Goal: Communication & Community: Answer question/provide support

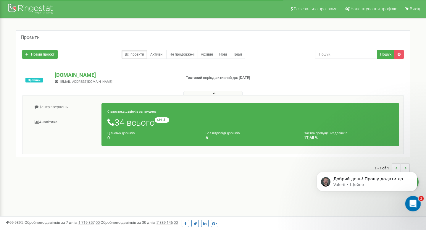
click at [413, 200] on icon "Відкрити програму для спілкування Intercom" at bounding box center [412, 203] width 10 height 10
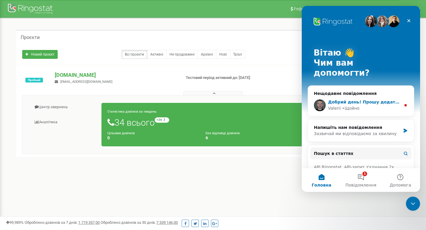
click at [389, 105] on div "Valerii • Щойно" at bounding box center [364, 108] width 73 height 6
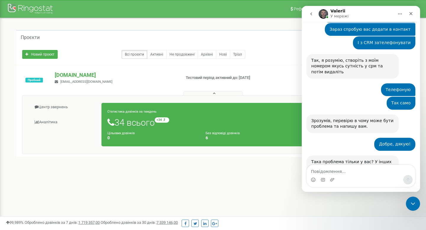
scroll to position [921, 0]
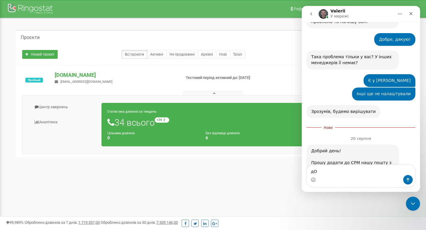
type textarea "д"
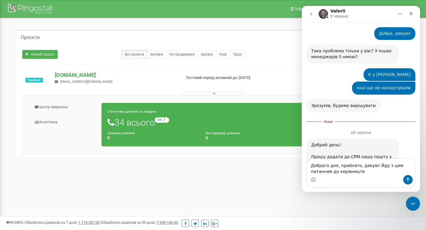
type textarea "Доброго дня, прийнято, дякую! Йду з цим питанням до керівництва"
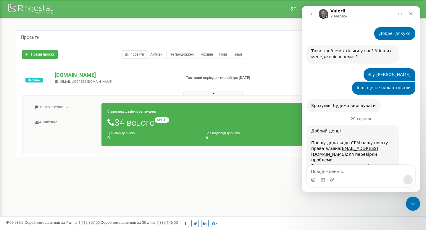
scroll to position [931, 0]
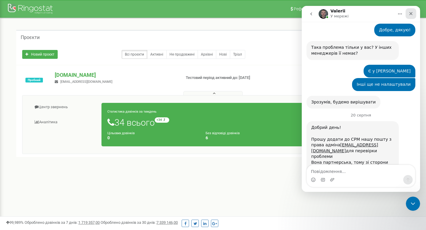
click at [415, 15] on div "Закрити" at bounding box center [411, 13] width 11 height 11
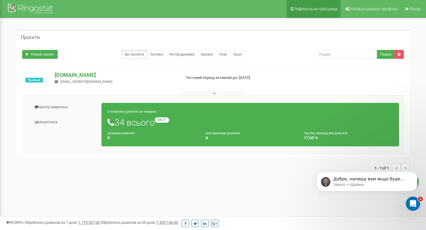
scroll to position [1015, 0]
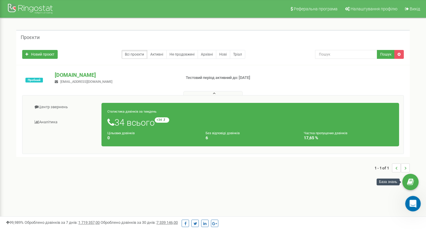
click at [412, 204] on icon "Відкрити програму для спілкування Intercom" at bounding box center [412, 203] width 10 height 10
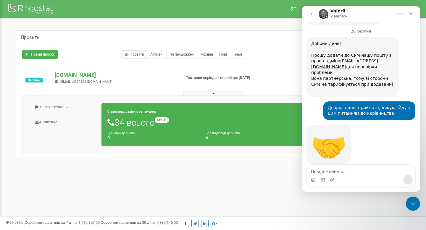
click at [344, 201] on div "Добре, напишу вам якщо буде треба" at bounding box center [351, 204] width 81 height 6
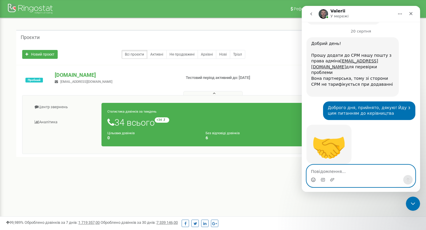
click at [315, 182] on icon "Вибір емодзі" at bounding box center [313, 180] width 5 height 5
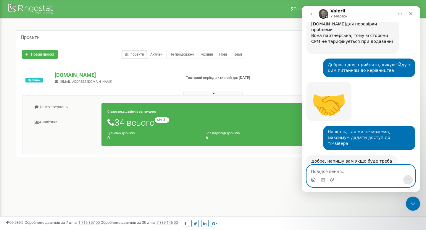
scroll to position [1059, 0]
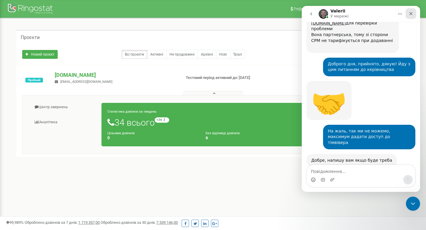
click at [411, 14] on icon "Закрити" at bounding box center [410, 13] width 3 height 3
